Goal: Find specific page/section: Find specific page/section

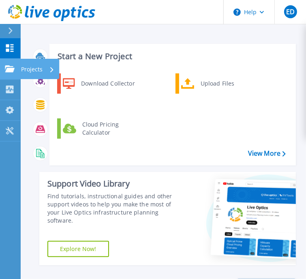
click at [44, 65] on div "Projects" at bounding box center [37, 69] width 33 height 21
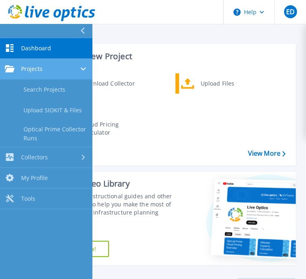
click at [52, 74] on link "Projects Projects" at bounding box center [46, 69] width 92 height 21
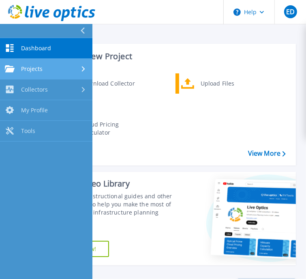
click at [43, 70] on div "Projects" at bounding box center [46, 68] width 83 height 7
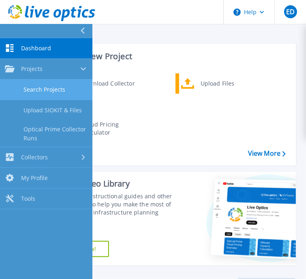
click at [41, 84] on link "Search Projects" at bounding box center [46, 89] width 92 height 21
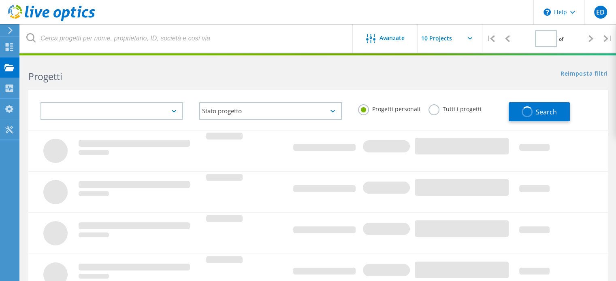
type input "1"
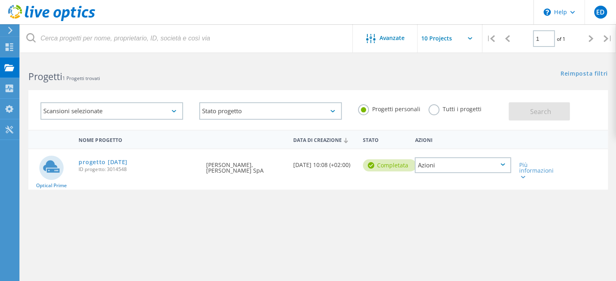
click at [311, 165] on div "Azioni" at bounding box center [463, 166] width 96 height 16
click at [311, 220] on div "Nome progetto Data di creazione Stato Azioni Optical Prime progetto [DATE] ID p…" at bounding box center [318, 235] width 580 height 211
